Goal: Obtain resource: Obtain resource

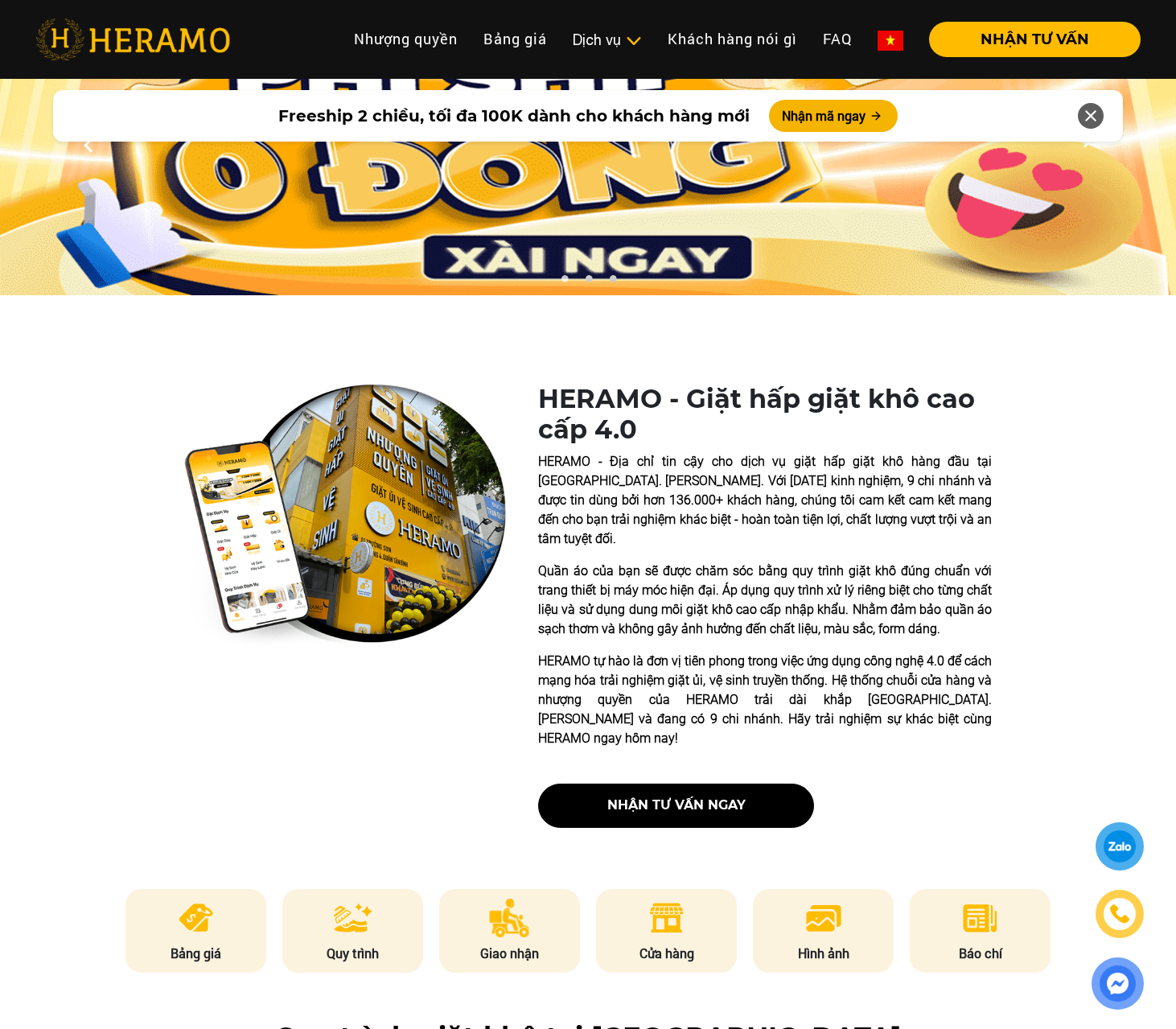
scroll to position [322, 0]
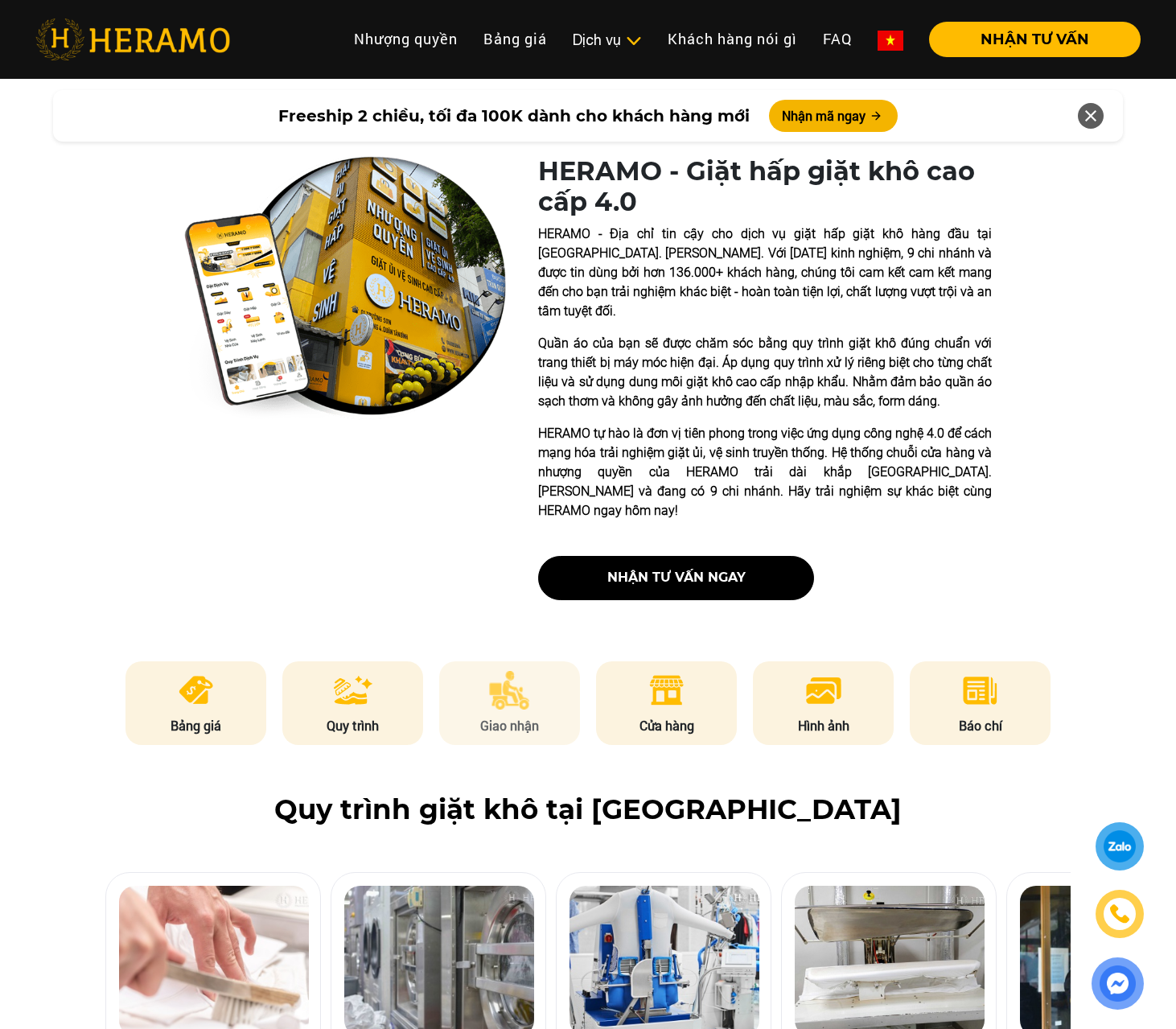
click at [533, 675] on li "Giao nhận" at bounding box center [510, 703] width 142 height 83
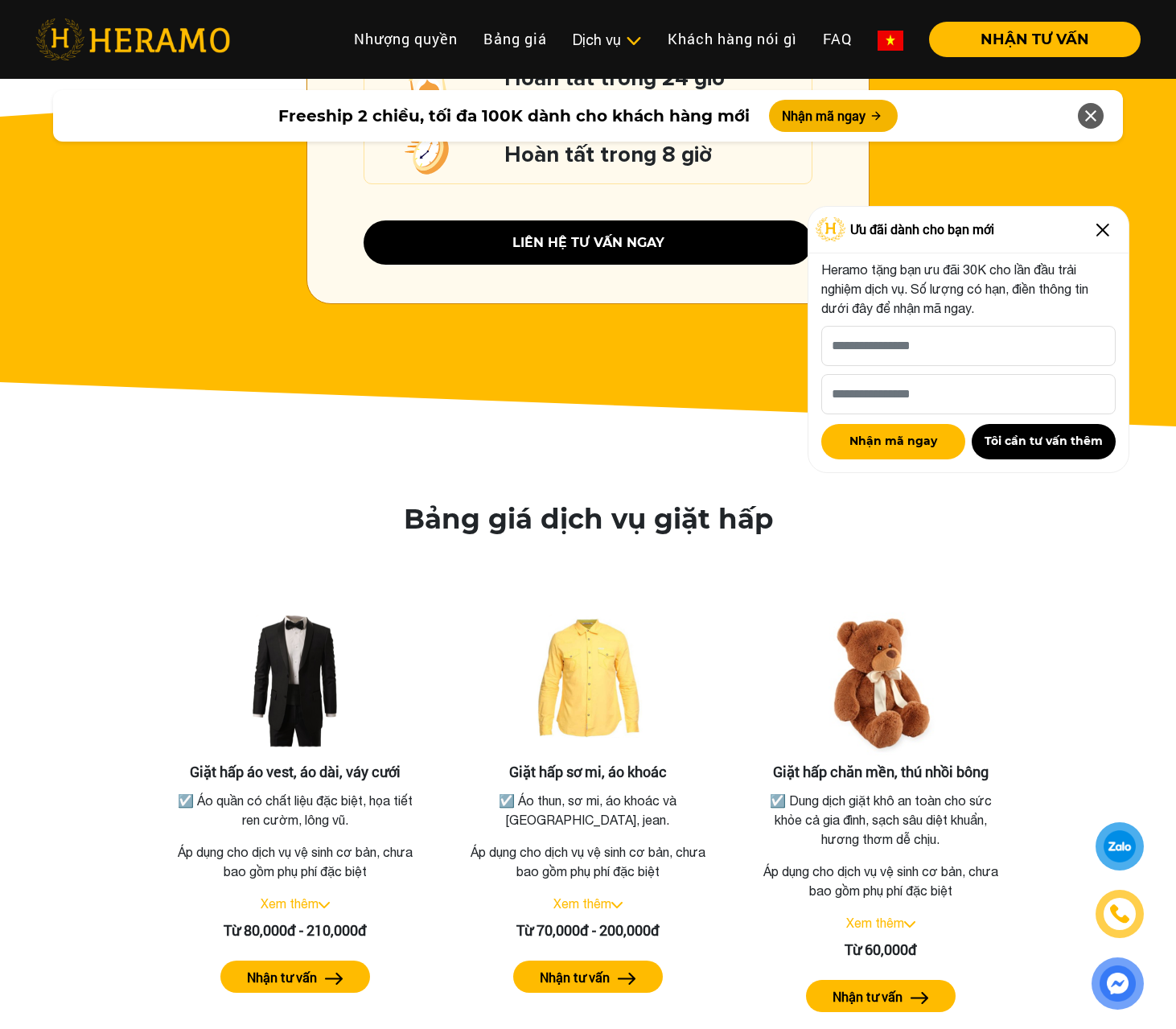
scroll to position [2486, 0]
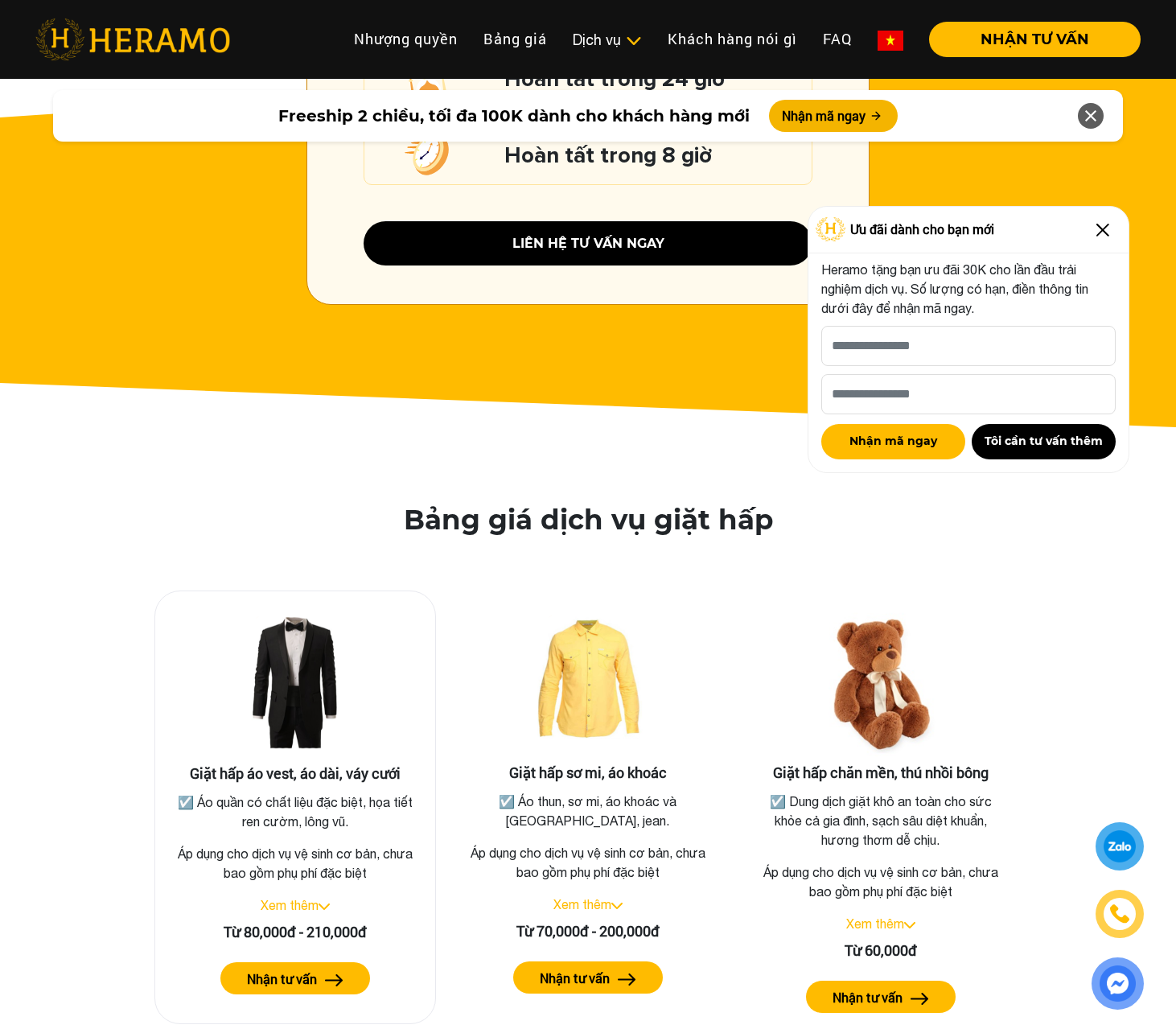
click at [322, 904] on img at bounding box center [324, 907] width 12 height 6
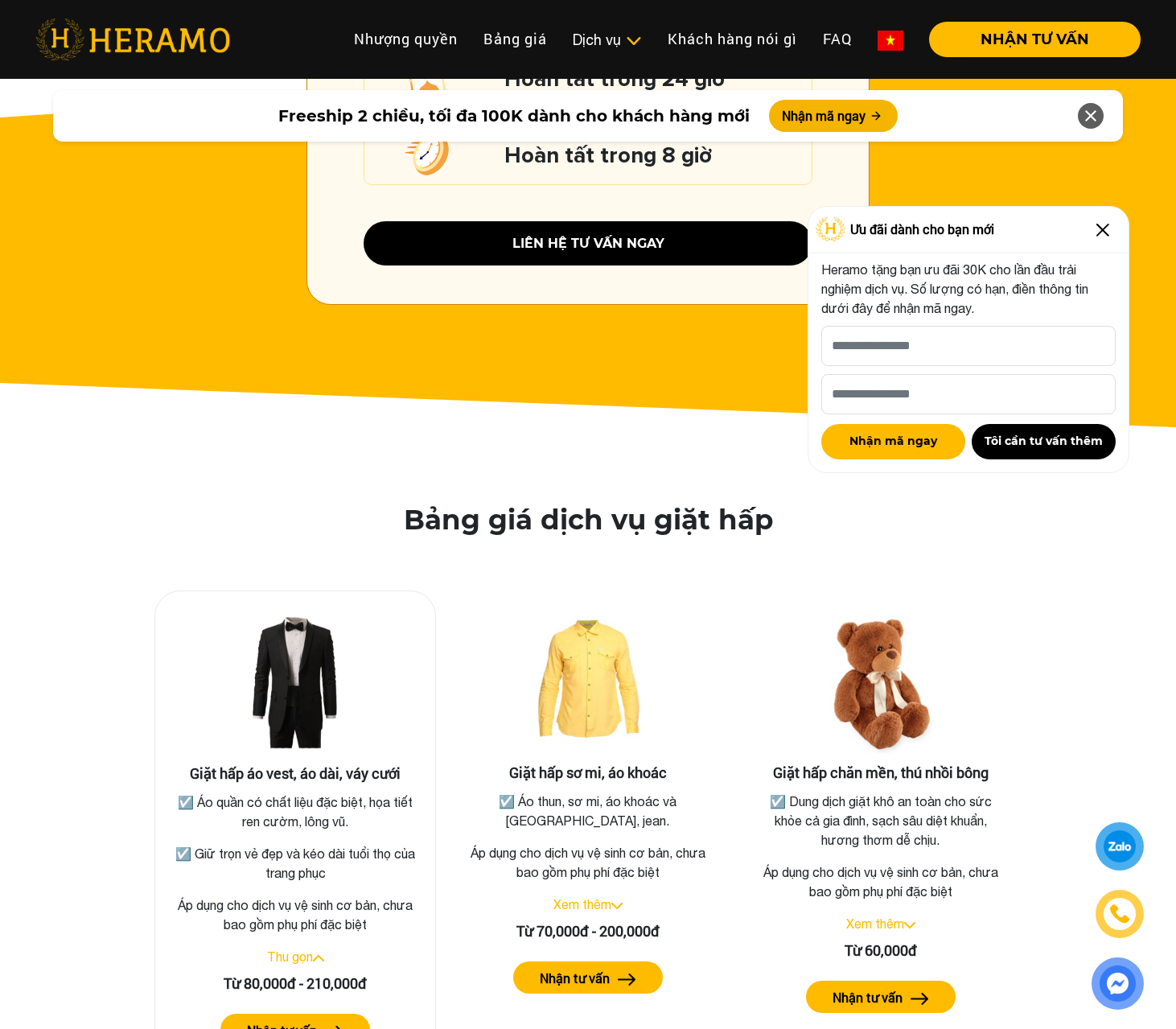
scroll to position [2808, 0]
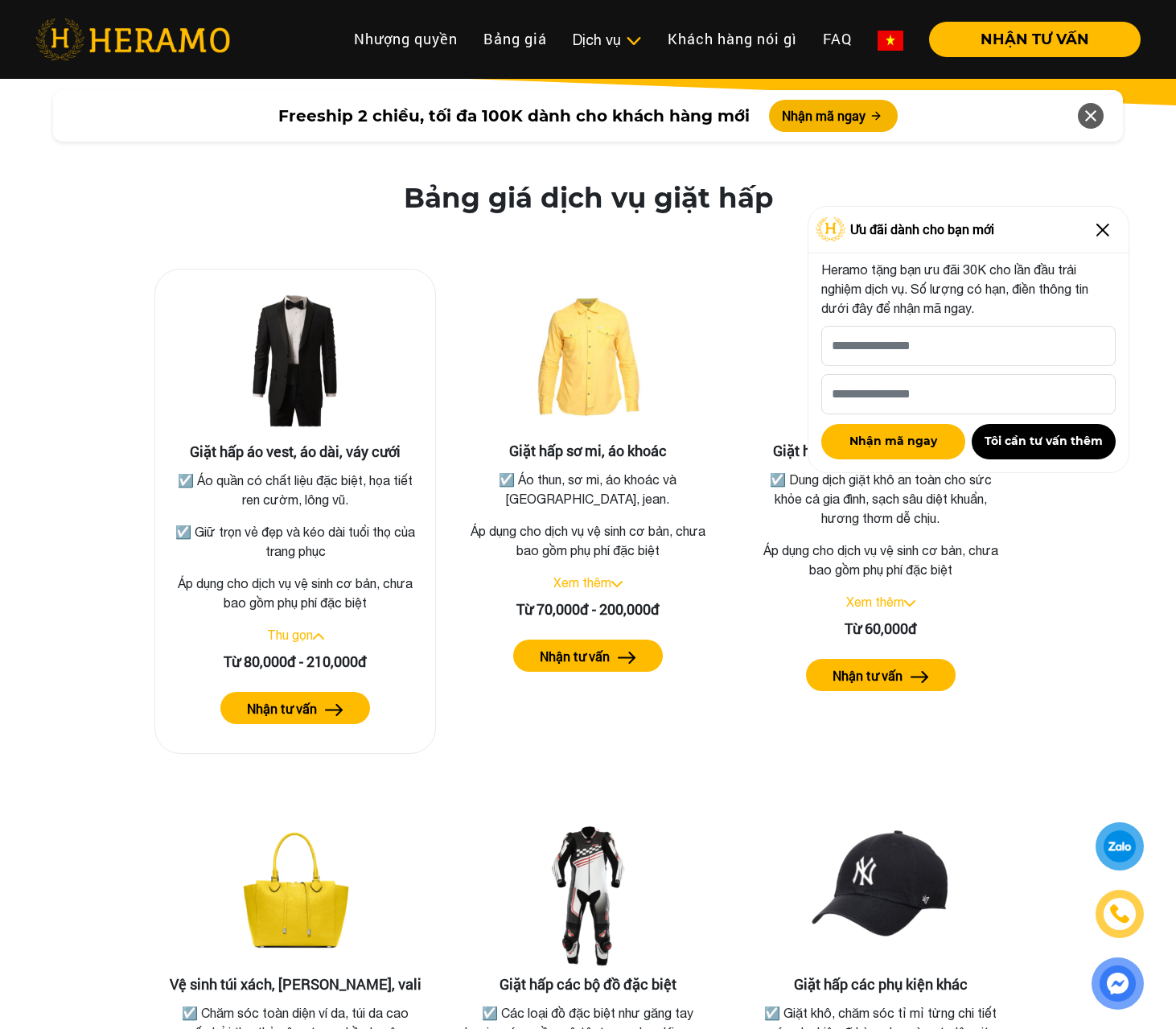
click at [279, 489] on div "☑️ Áo quần có chất liệu đặc biệt, họa tiết ren cườm, lông vũ. ☑️ Giữ trọn vẻ đẹ…" at bounding box center [294, 516] width 247 height 90
click at [286, 306] on img at bounding box center [294, 362] width 161 height 161
click at [321, 444] on h3 "Giặt hấp áo vest, áo dài, váy cưới" at bounding box center [295, 452] width 255 height 18
click at [242, 331] on img at bounding box center [294, 362] width 161 height 161
click at [314, 376] on img at bounding box center [294, 362] width 161 height 161
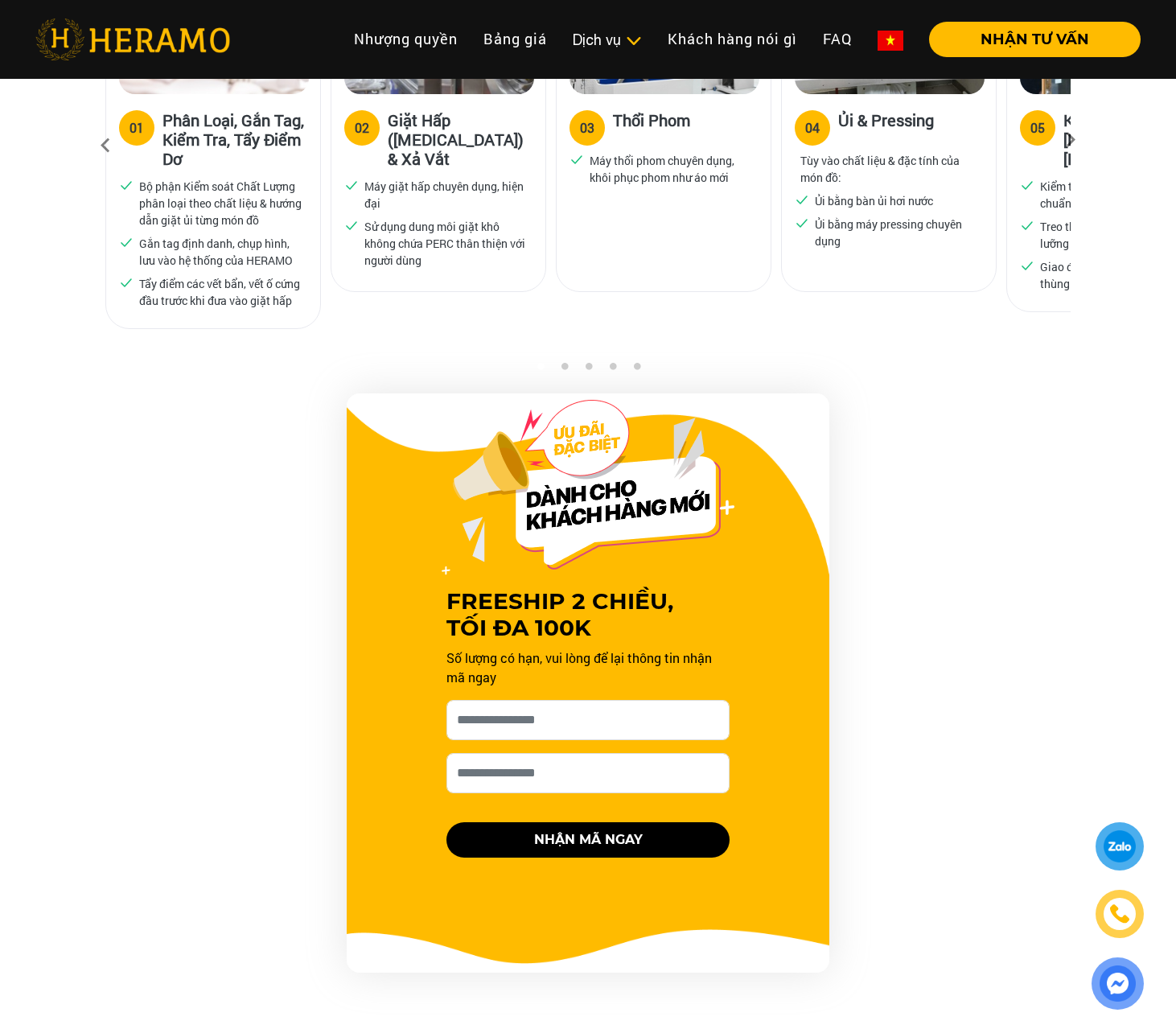
scroll to position [1528, 0]
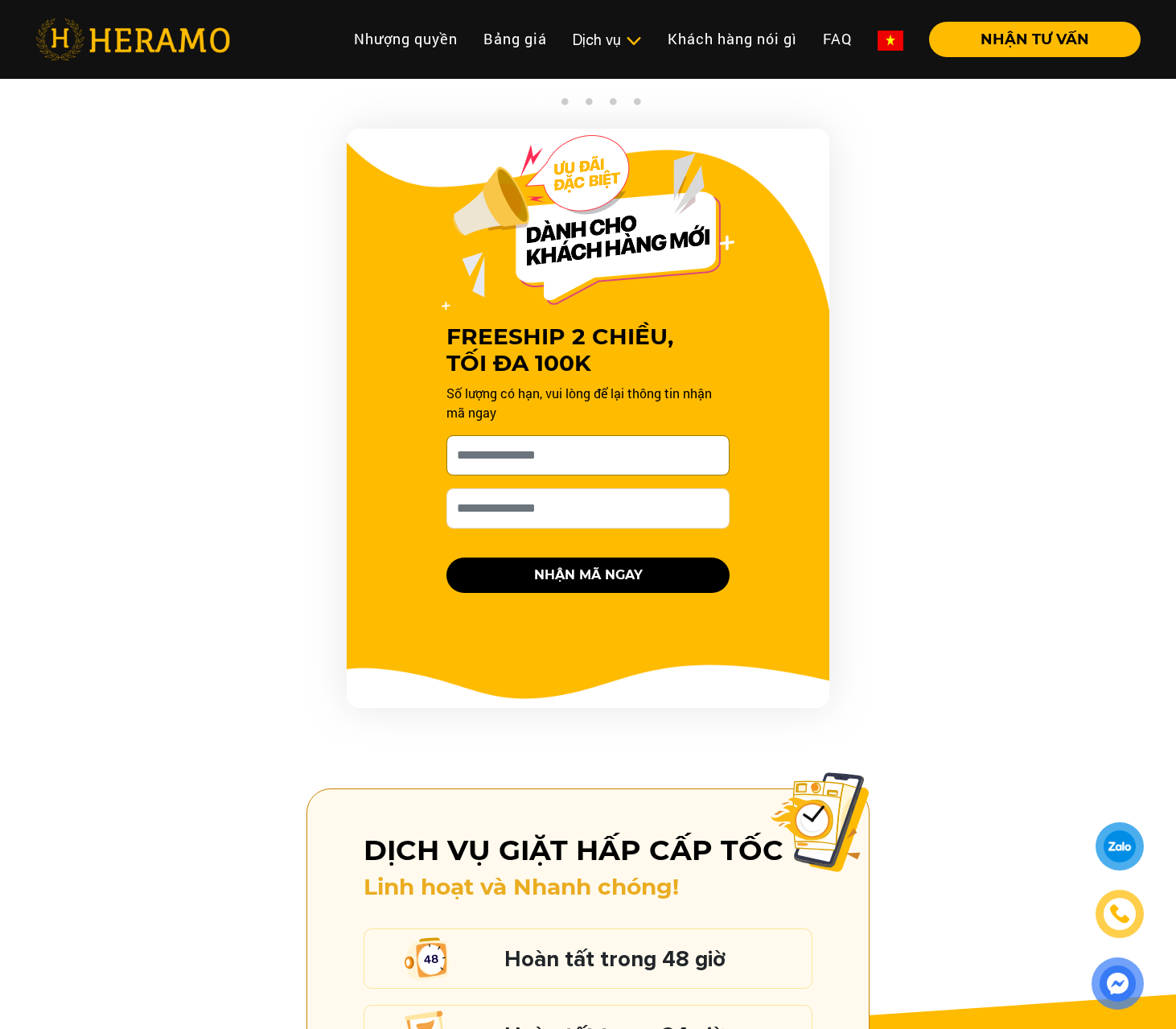
click at [683, 436] on input "Cho HERAMO xin tên của bạn nhé *" at bounding box center [587, 455] width 283 height 40
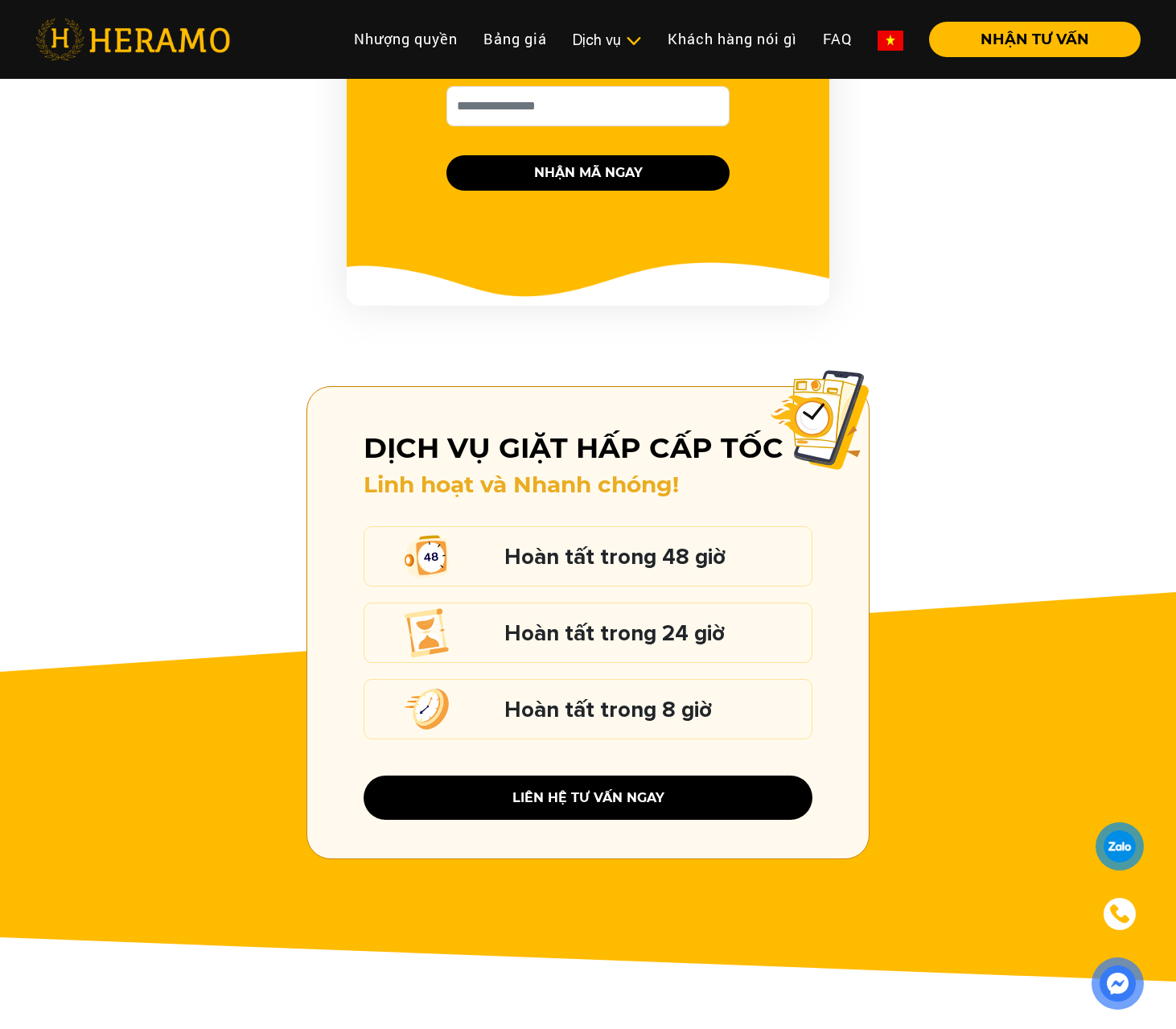
click at [696, 699] on h5 "Hoàn tất trong 8 giờ" at bounding box center [654, 710] width 299 height 21
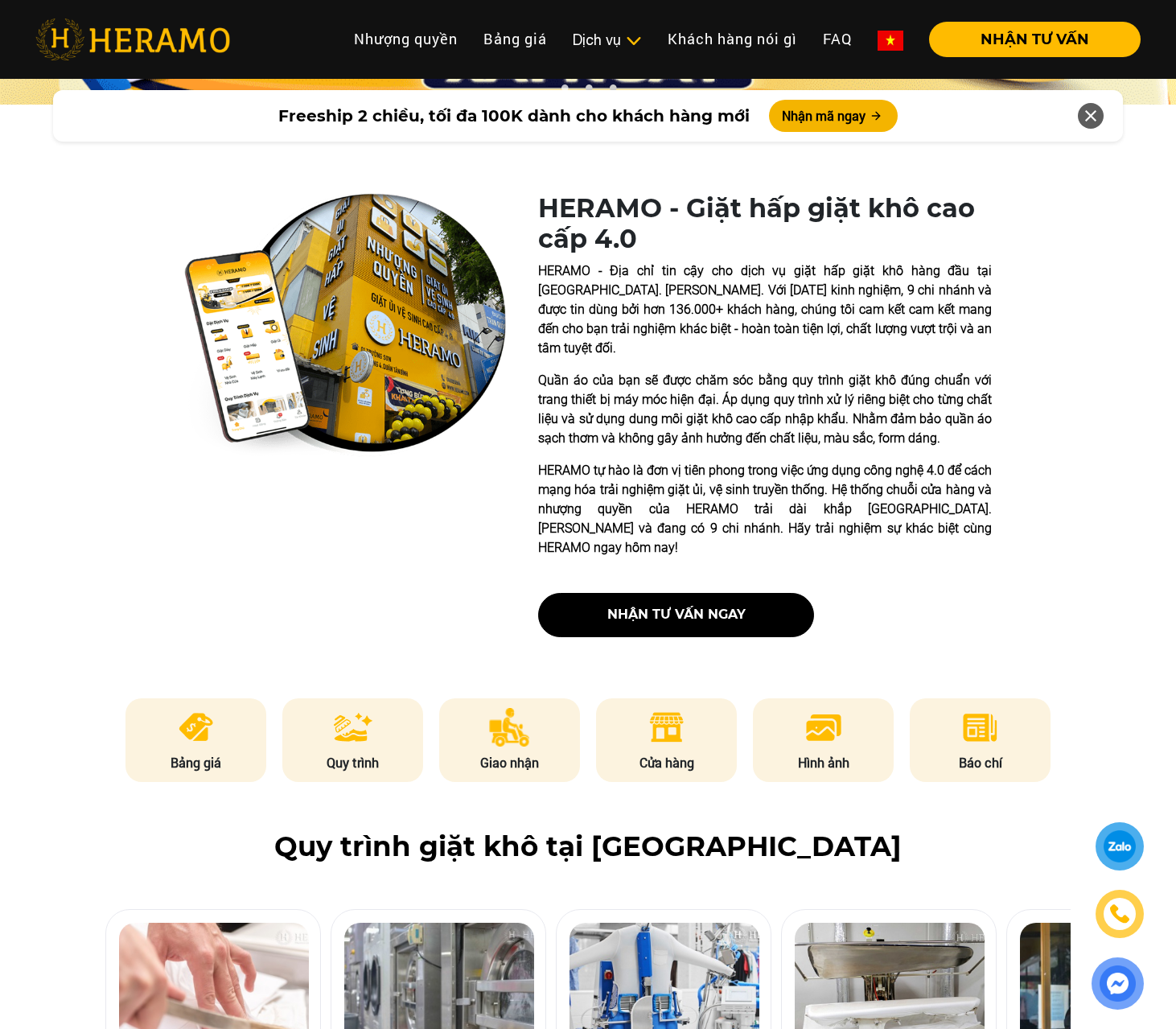
scroll to position [181, 0]
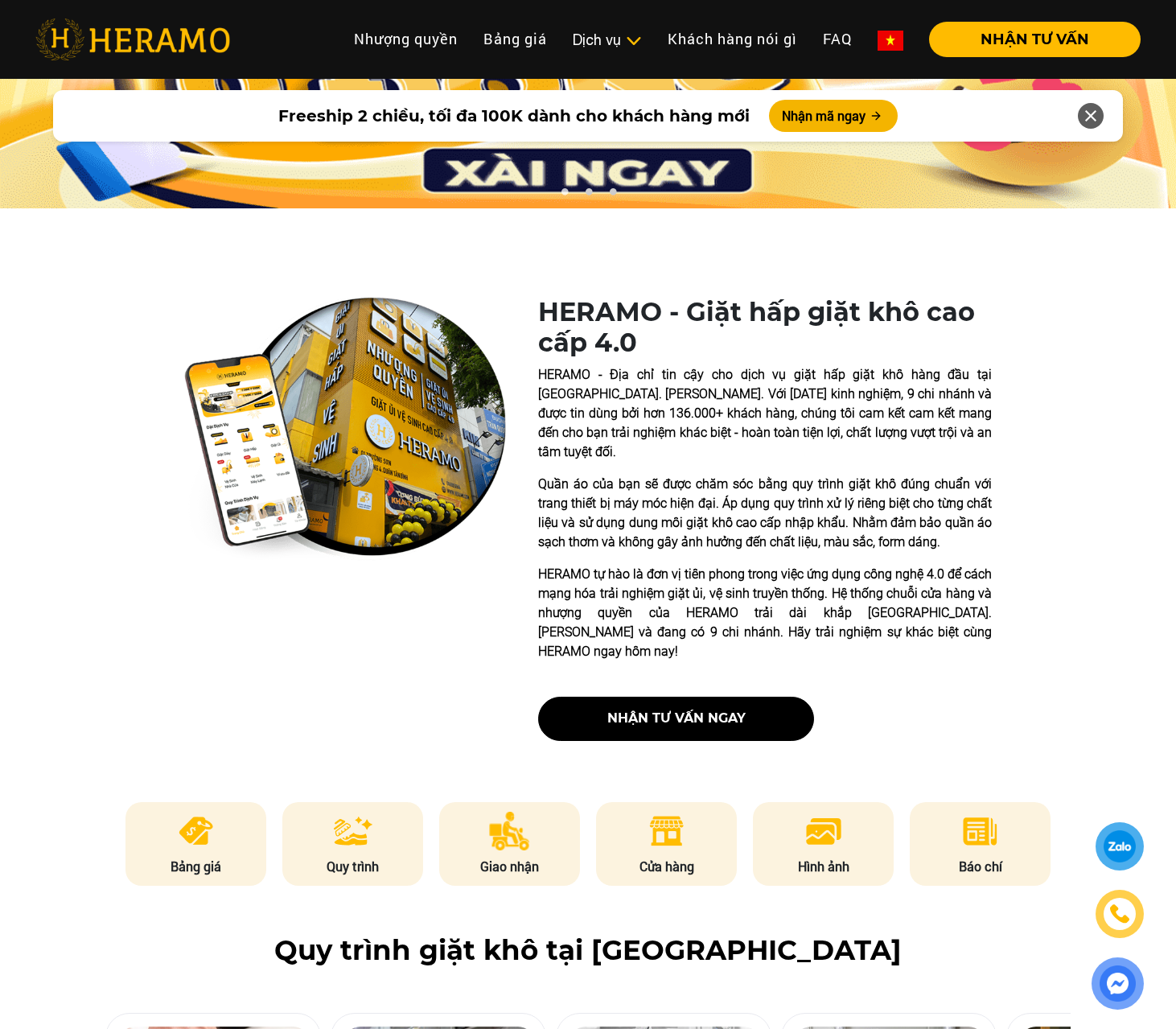
drag, startPoint x: 665, startPoint y: 832, endPoint x: 601, endPoint y: 724, distance: 125.5
click at [662, 813] on li "Cửa hàng" at bounding box center [667, 844] width 142 height 83
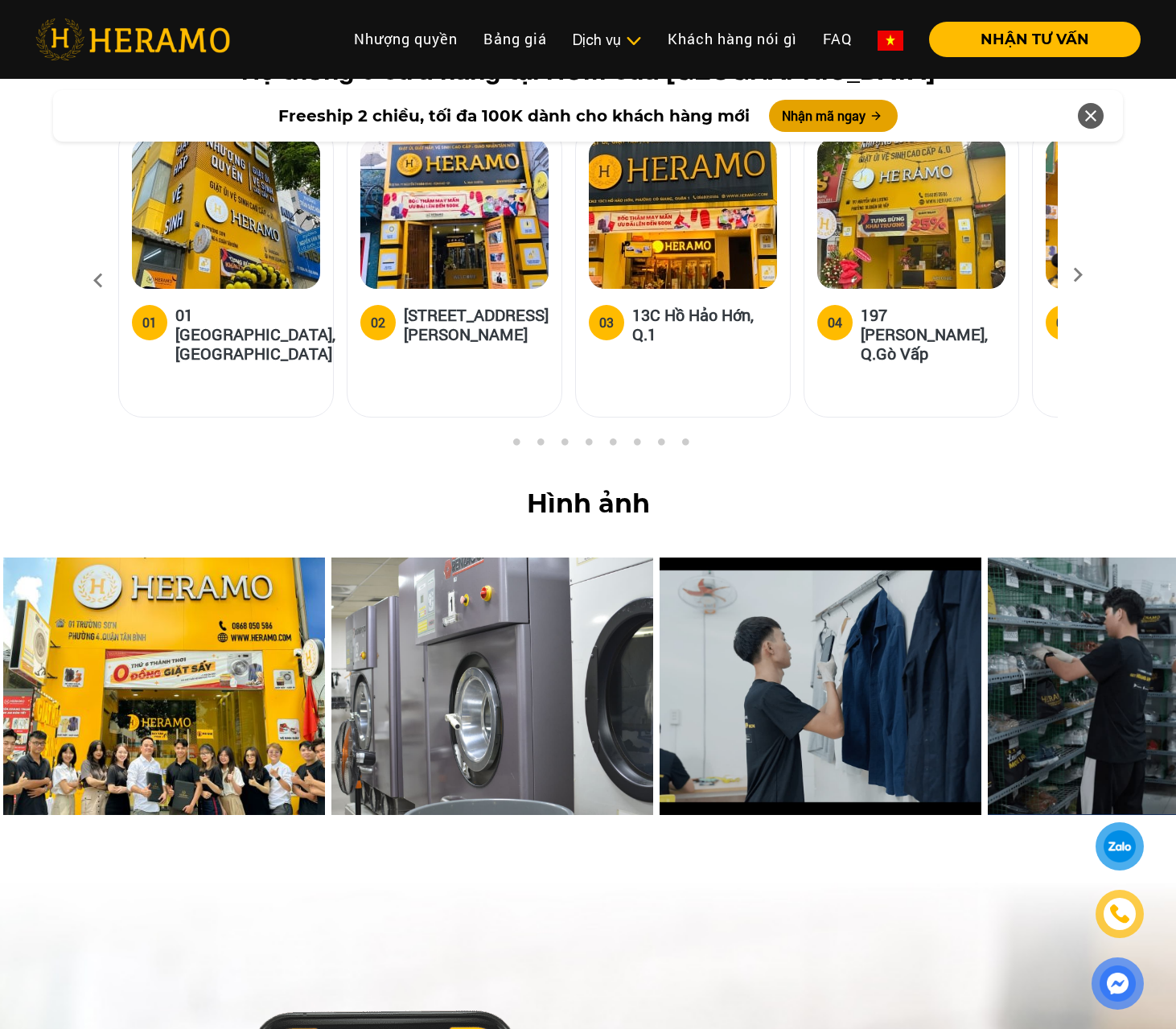
scroll to position [6272, 0]
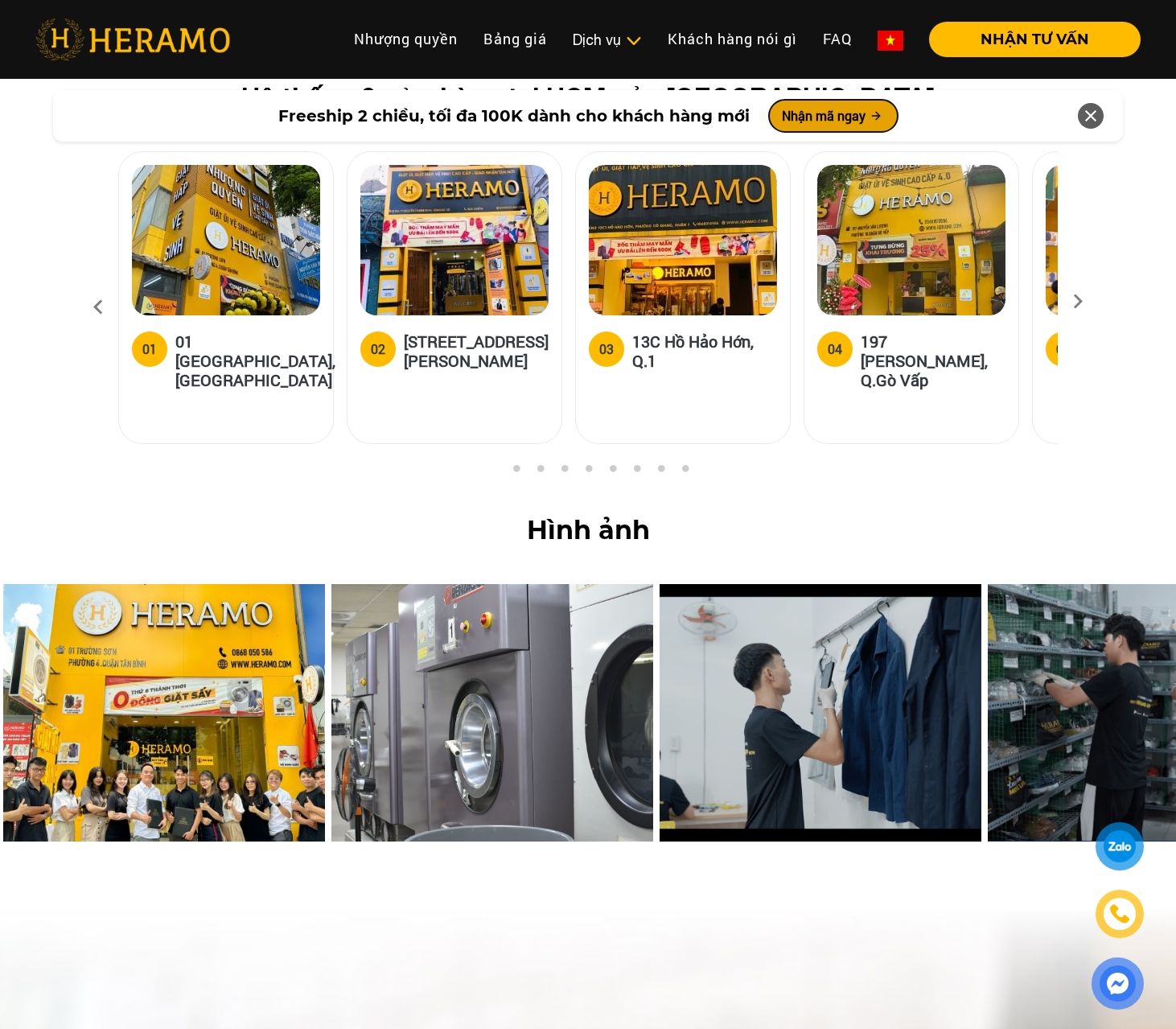
click at [845, 119] on button "Nhận mã ngay" at bounding box center [833, 115] width 129 height 32
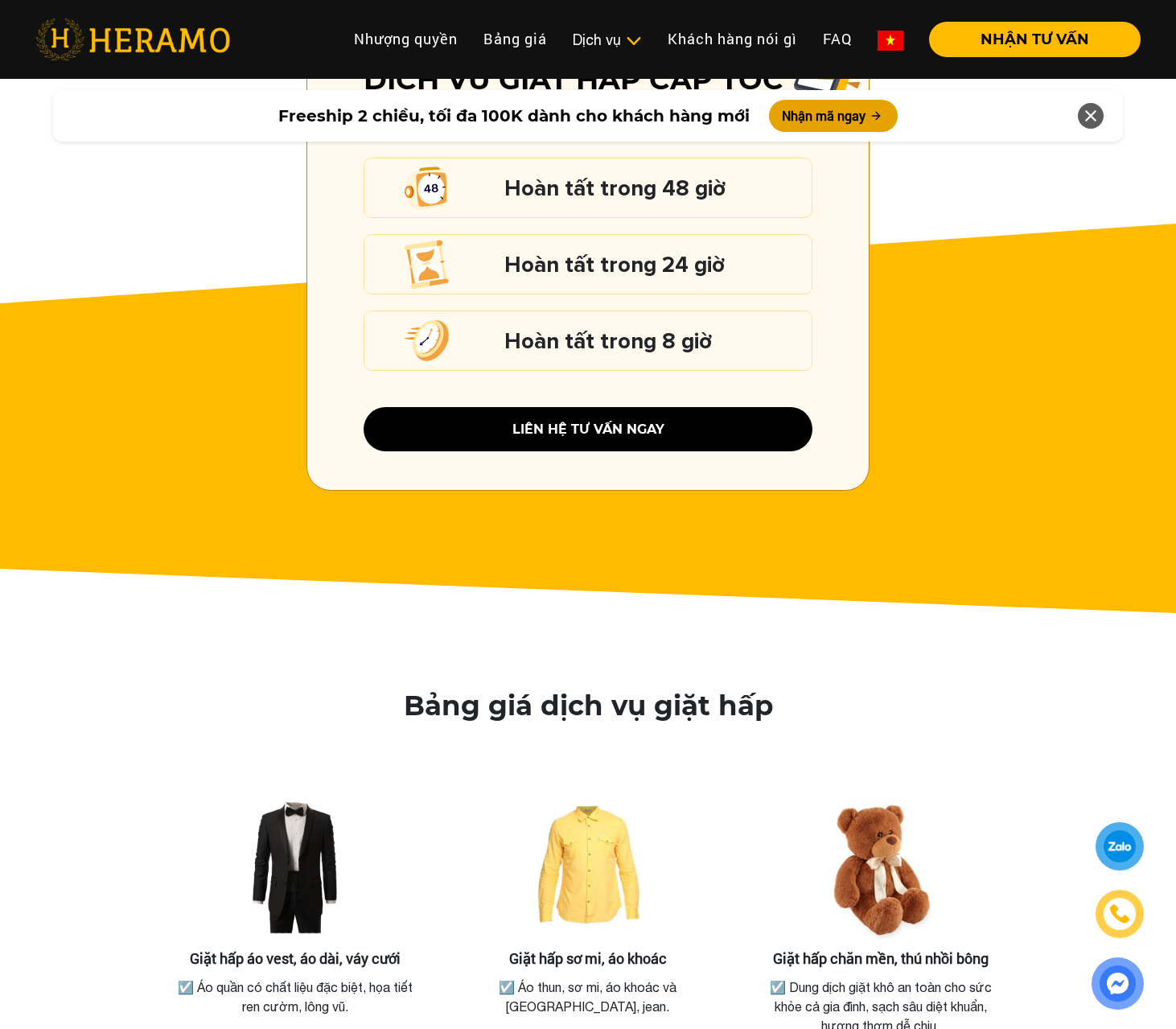
scroll to position [1636, 0]
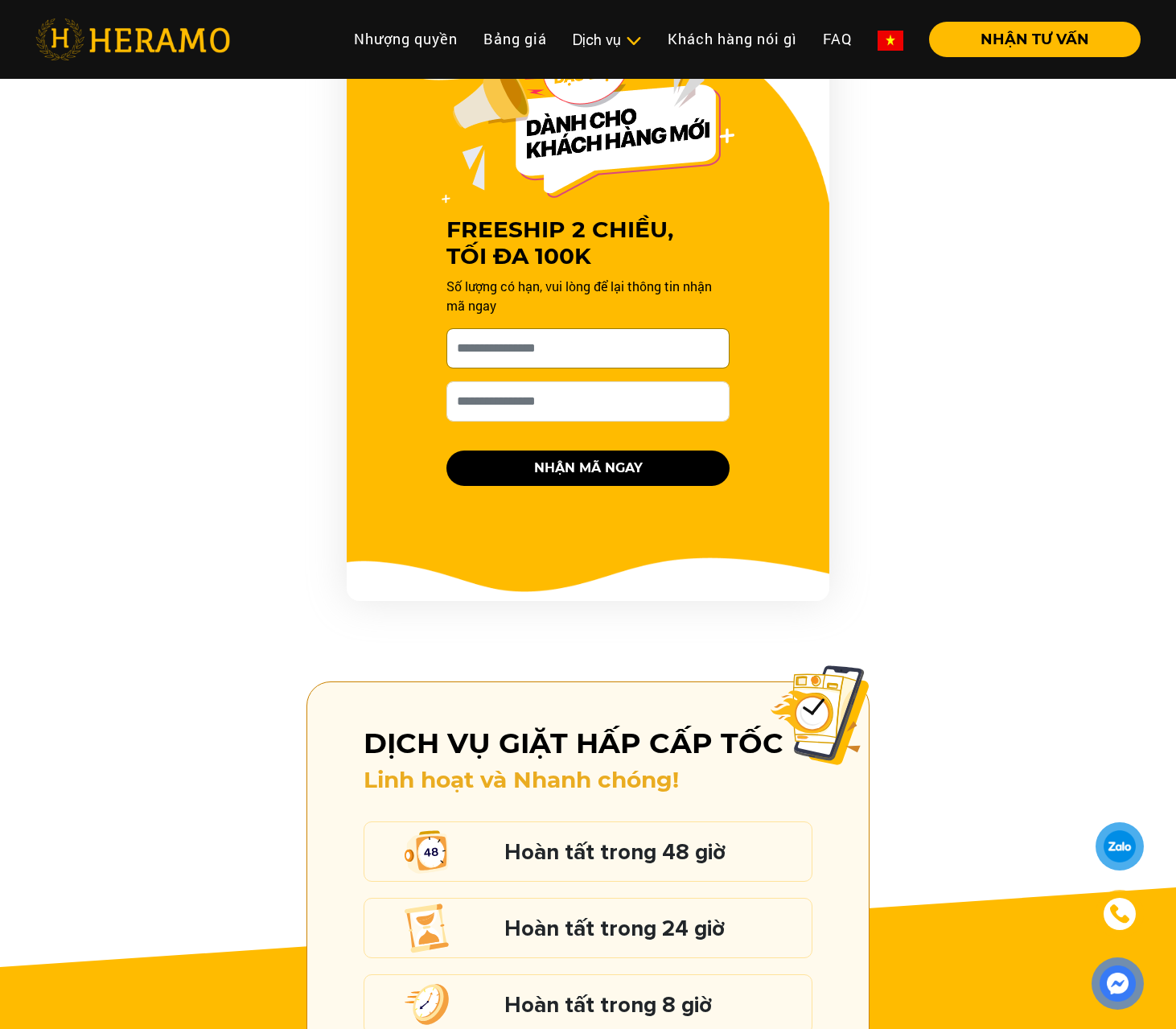
click at [615, 328] on input "Cho HERAMO xin tên của bạn nhé *" at bounding box center [587, 348] width 283 height 40
type input "*"
type input "**********"
click at [558, 381] on input "Số điện thoại HERAMO có thể liên hệ là *" at bounding box center [587, 401] width 283 height 40
type input "**********"
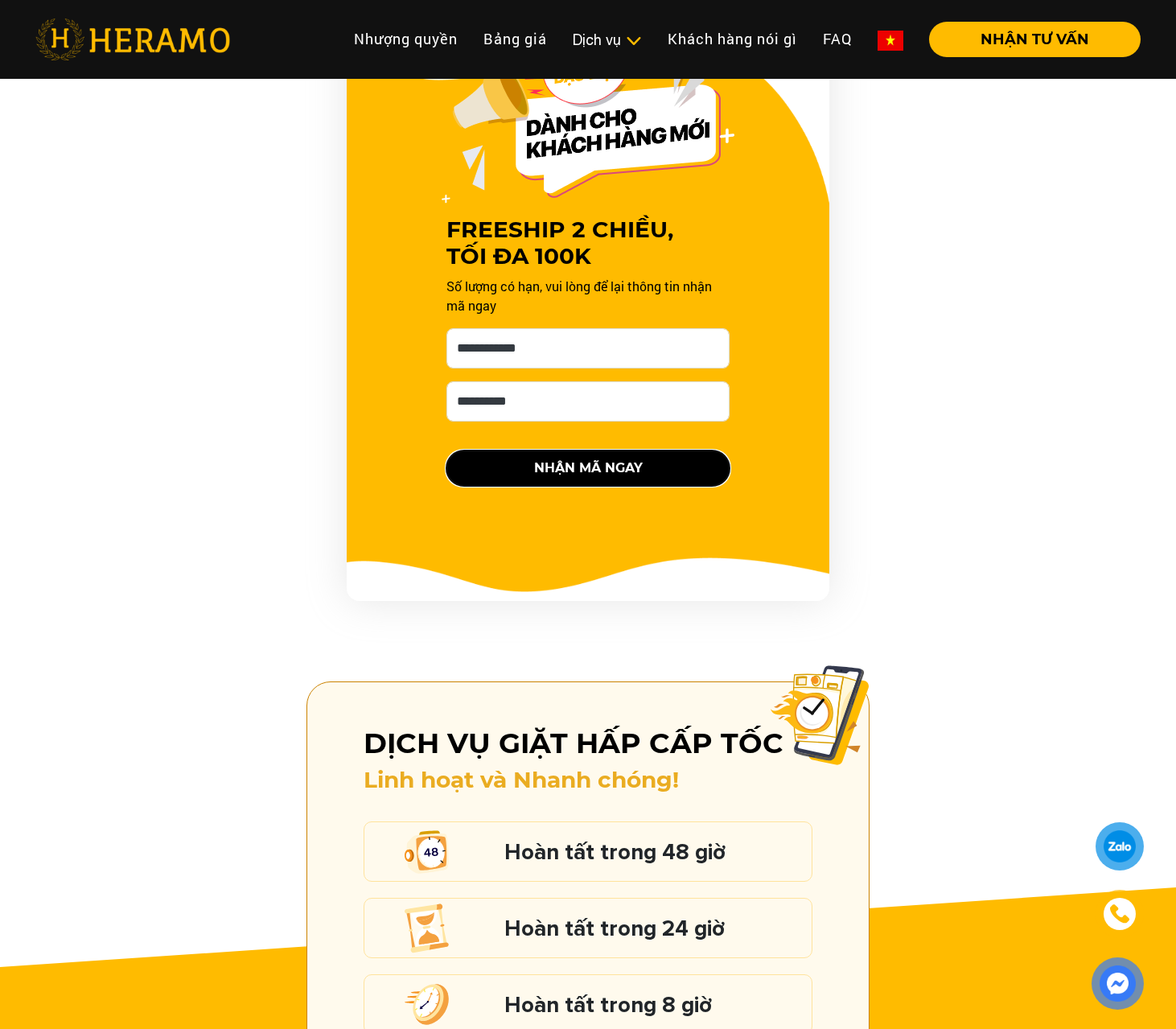
click at [597, 451] on button "NHẬN MÃ NGAY" at bounding box center [587, 468] width 283 height 35
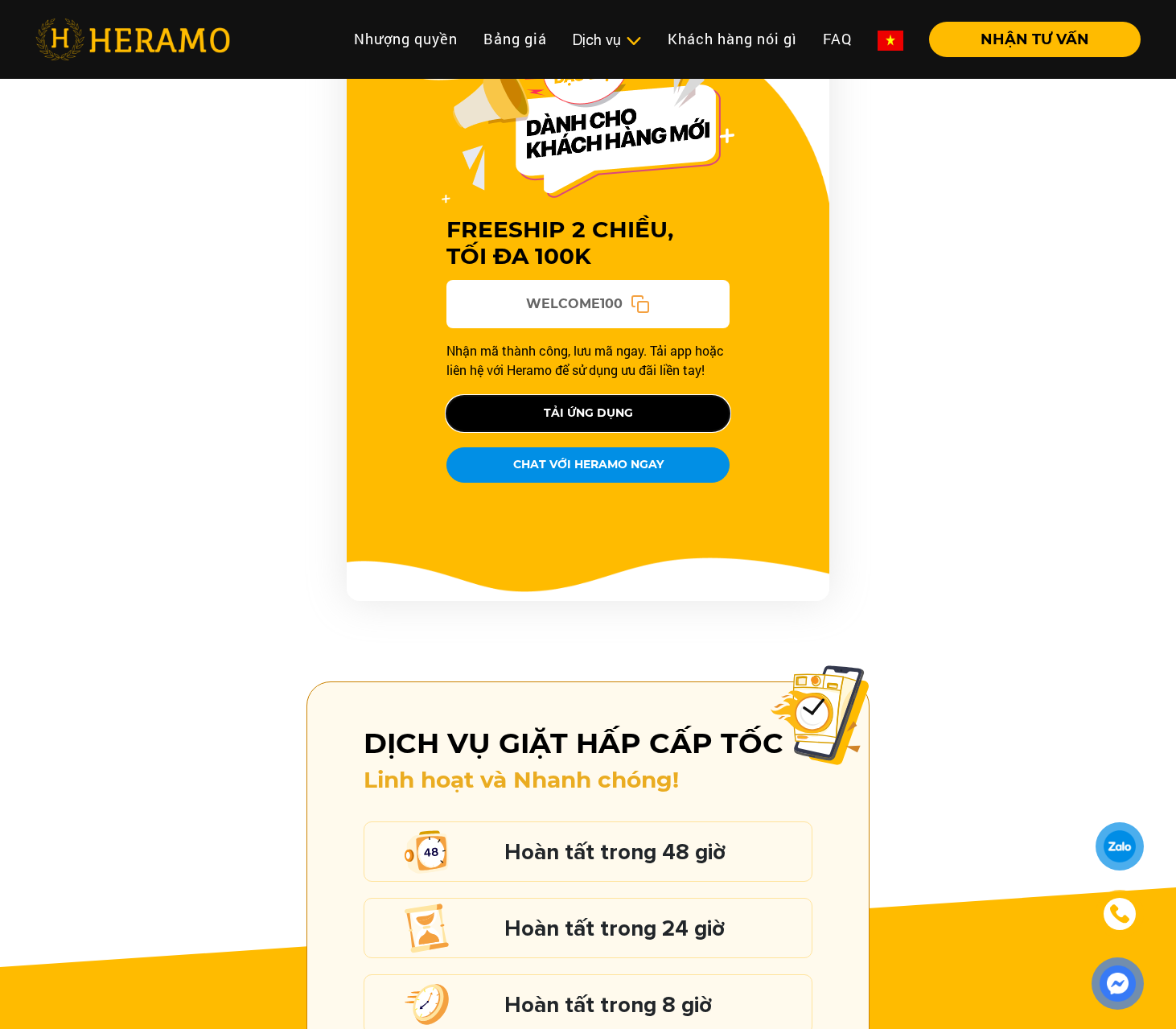
click at [576, 396] on button "TẢI ỨNG DỤNG" at bounding box center [587, 413] width 283 height 35
click at [1008, 193] on div "FREESHIP 2 CHIỀU, TỐI ĐA 100K WELCOME100 Nhận mã thành công, lưu mã ngay. Tải a…" at bounding box center [588, 310] width 965 height 579
